Goal: Navigation & Orientation: Find specific page/section

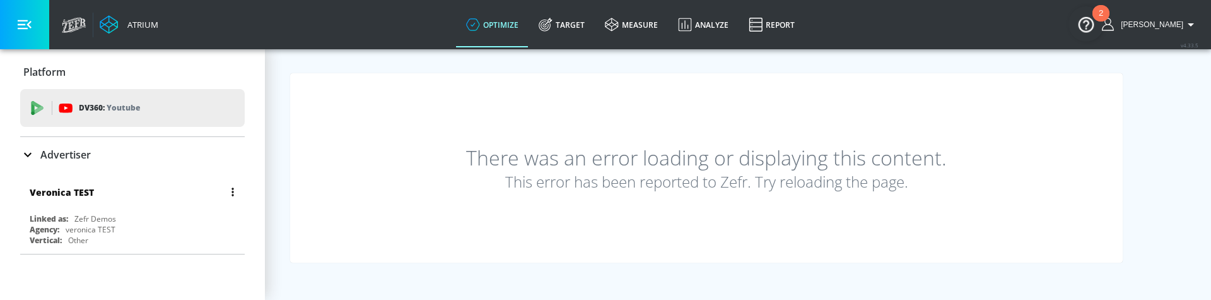
click at [95, 218] on div "Zefr Demos" at bounding box center [95, 218] width 42 height 11
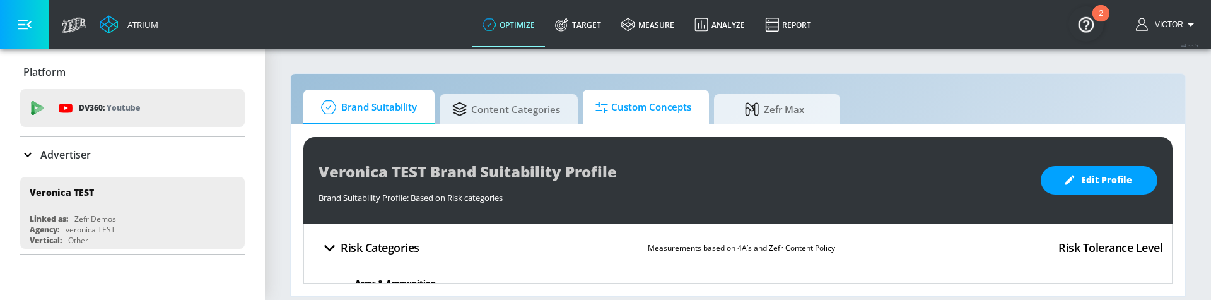
click at [660, 110] on span "Custom Concepts" at bounding box center [643, 107] width 96 height 30
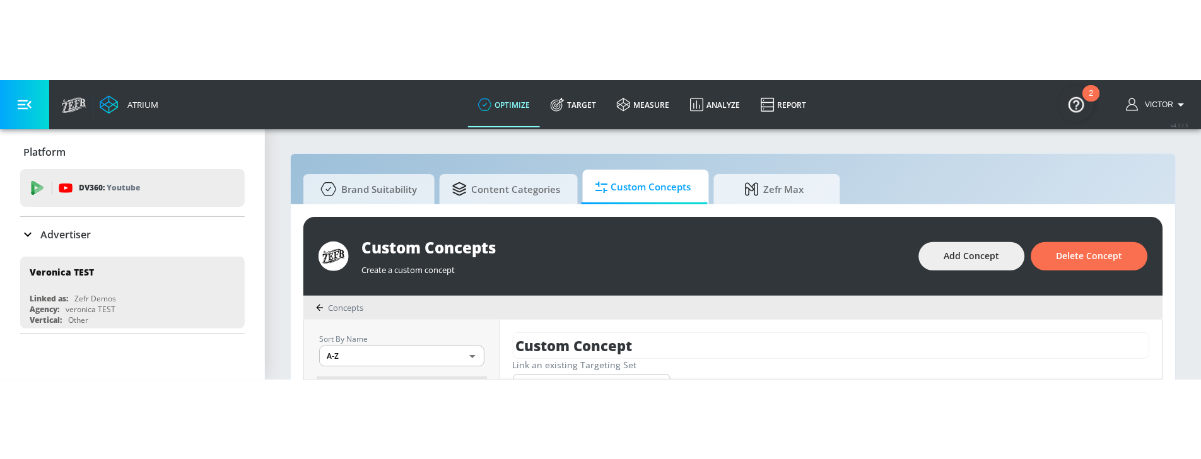
scroll to position [13, 0]
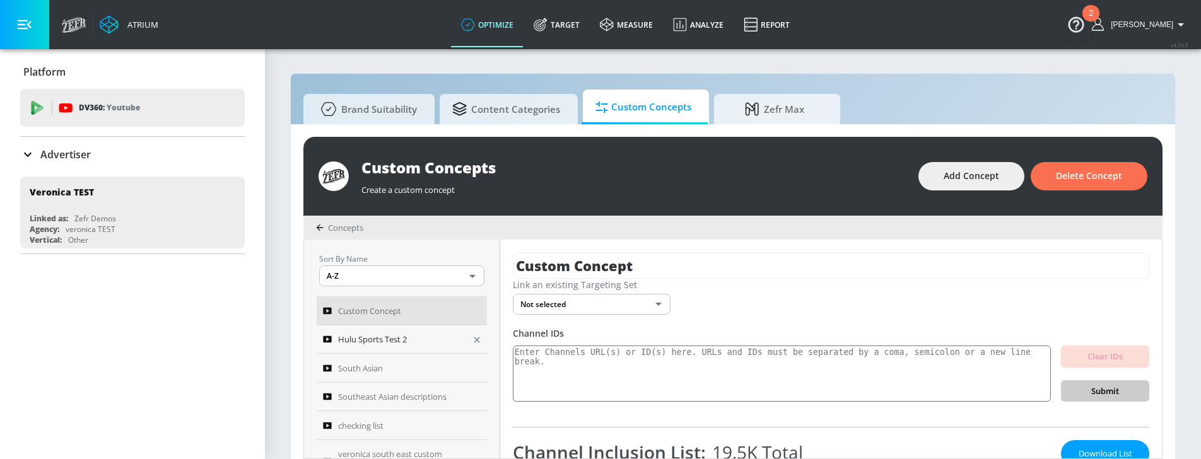
click at [399, 339] on span "Hulu Sports Test 2" at bounding box center [372, 339] width 69 height 15
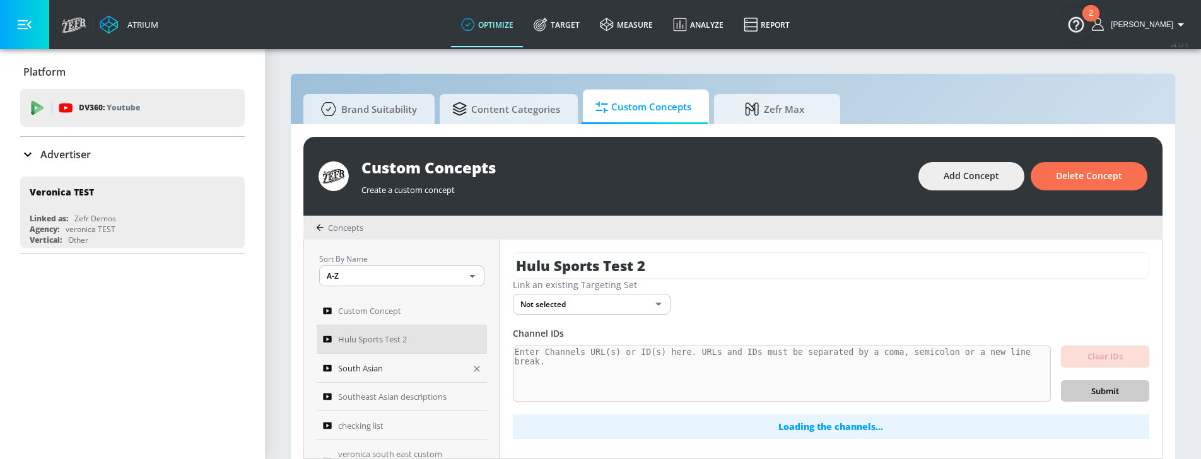
click at [388, 360] on div "South Asian" at bounding box center [403, 368] width 161 height 16
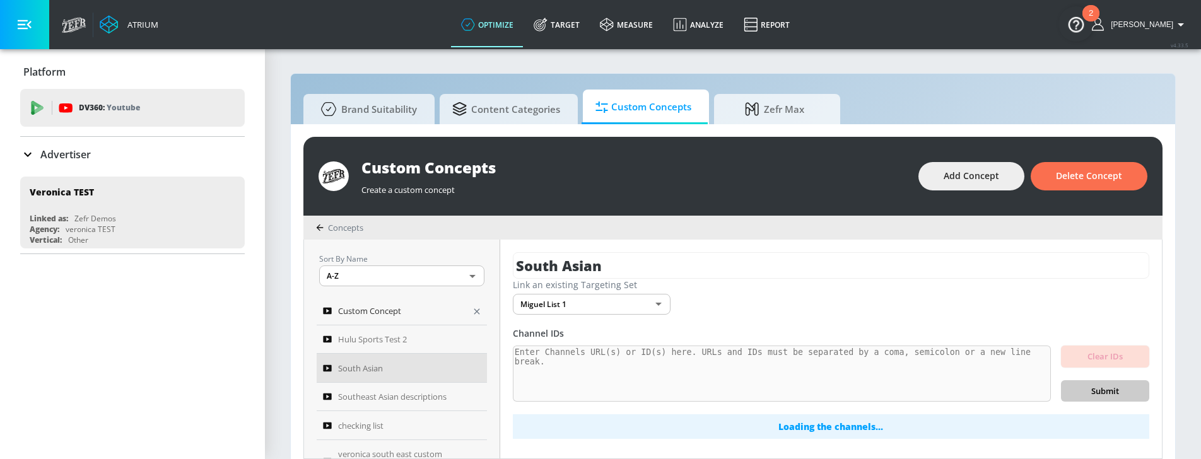
click at [393, 315] on span "Custom Concept" at bounding box center [369, 310] width 63 height 15
